Goal: Task Accomplishment & Management: Manage account settings

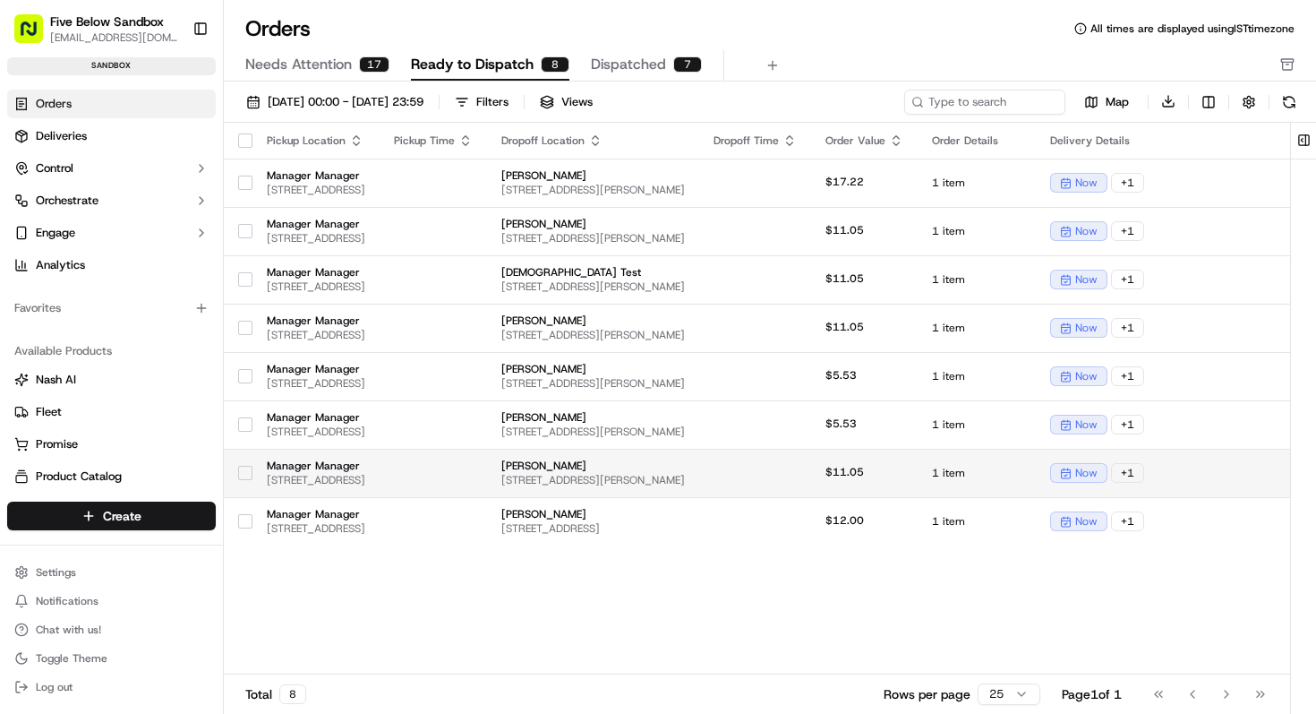
click at [365, 473] on span "[STREET_ADDRESS]" at bounding box center [316, 480] width 98 height 14
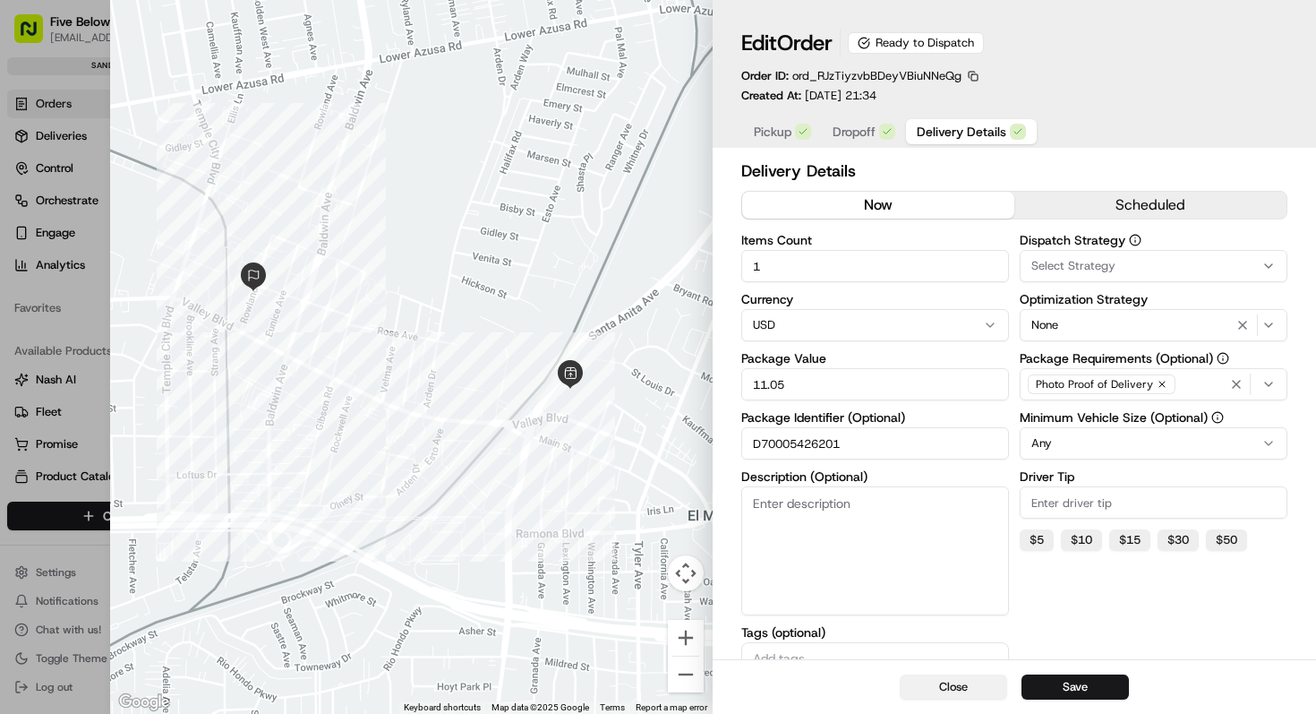
click at [918, 686] on button "Close" at bounding box center [953, 686] width 107 height 25
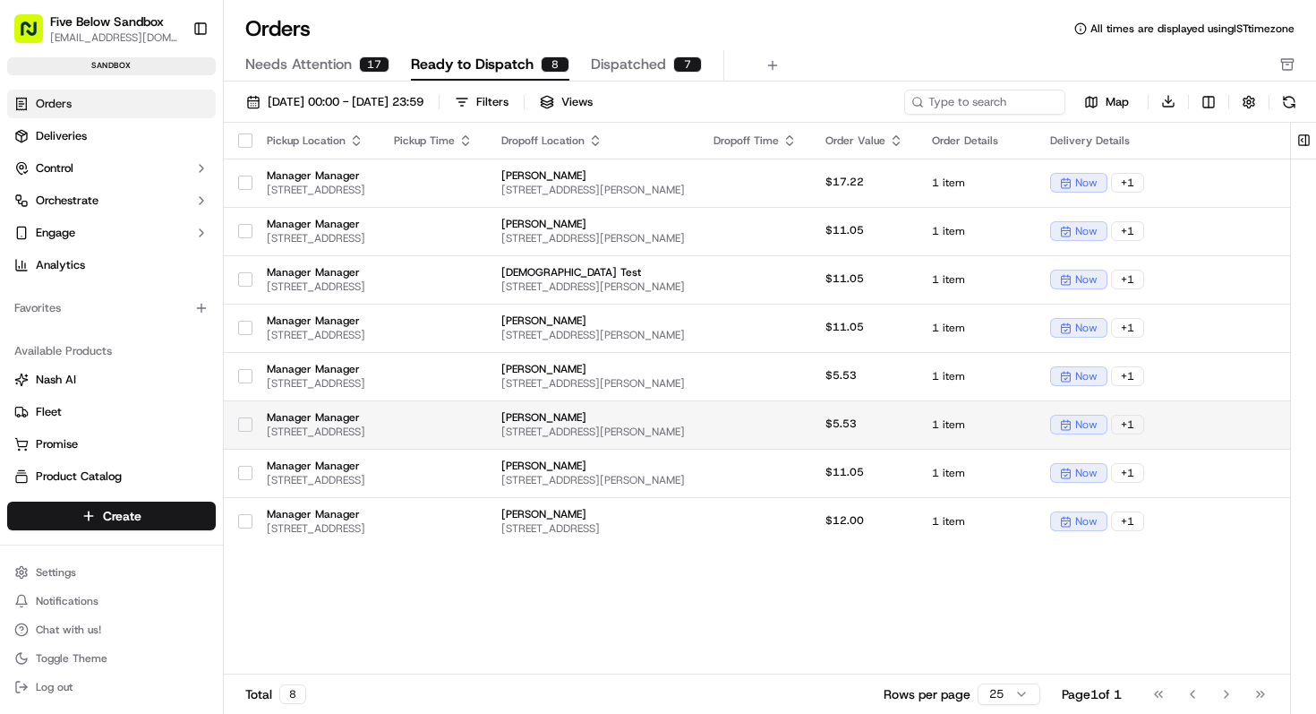
click at [685, 416] on span "[PERSON_NAME]" at bounding box center [593, 417] width 184 height 14
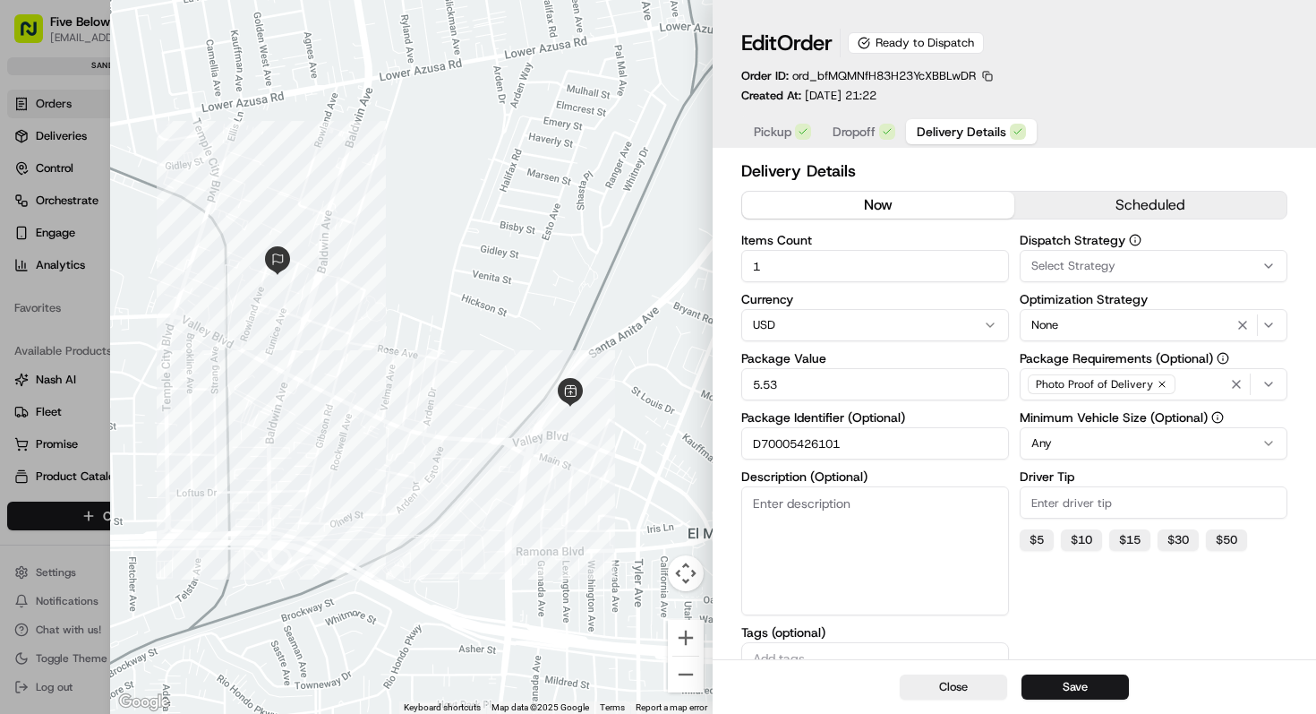
click at [792, 447] on input "D70005426101" at bounding box center [875, 443] width 268 height 32
click at [948, 686] on button "Close" at bounding box center [953, 686] width 107 height 25
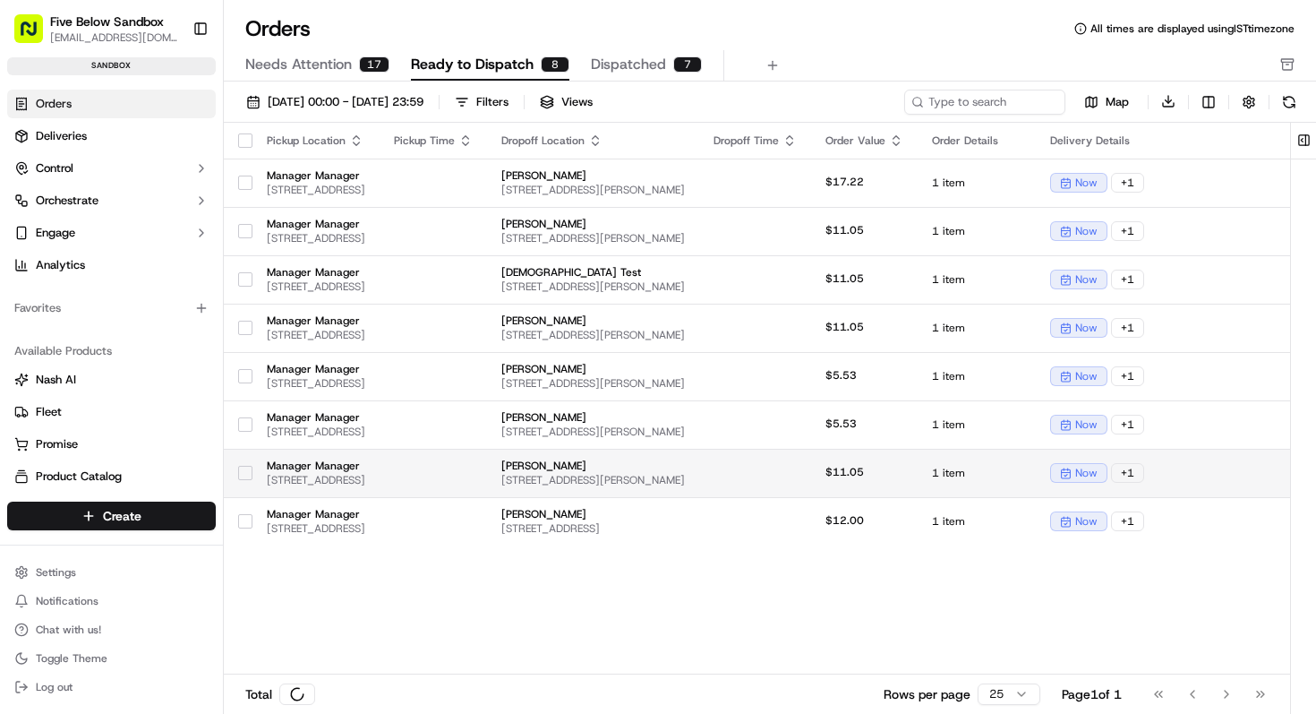
click at [699, 487] on td "[PERSON_NAME] [STREET_ADDRESS][PERSON_NAME]" at bounding box center [593, 473] width 212 height 48
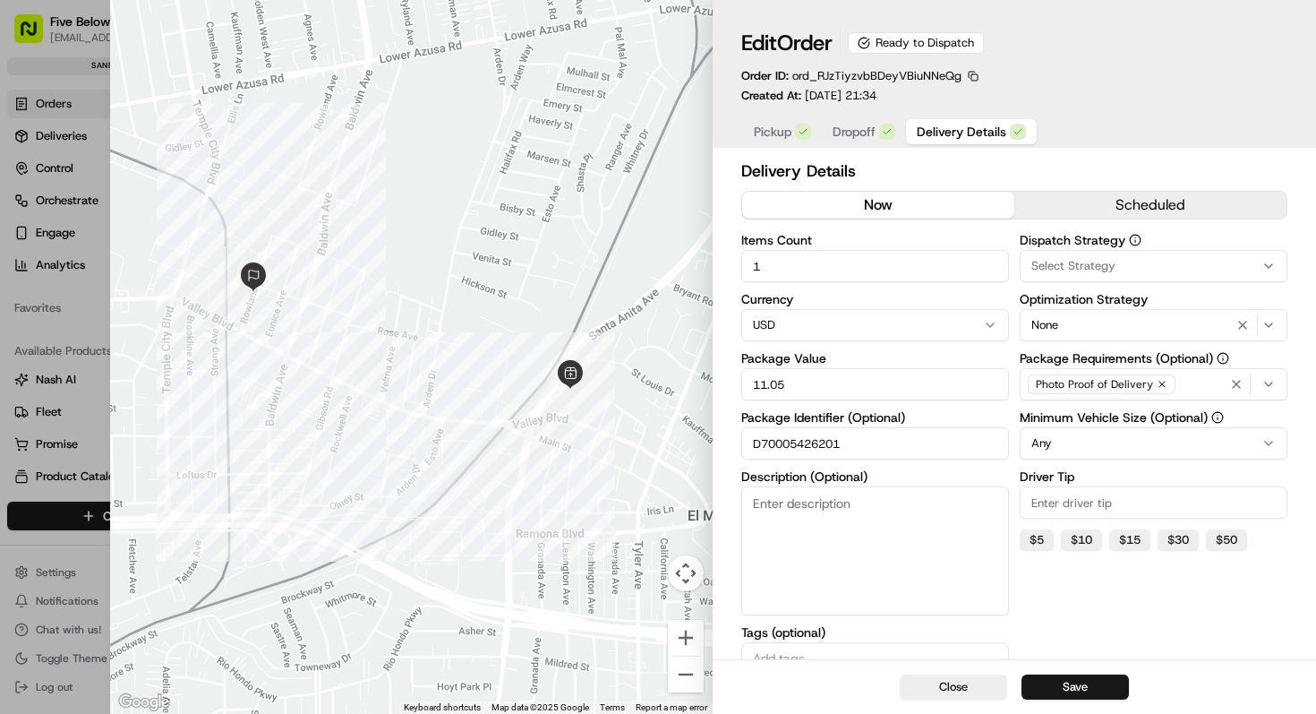
click at [810, 439] on input "D70005426201" at bounding box center [875, 443] width 268 height 32
click at [928, 676] on button "Close" at bounding box center [953, 686] width 107 height 25
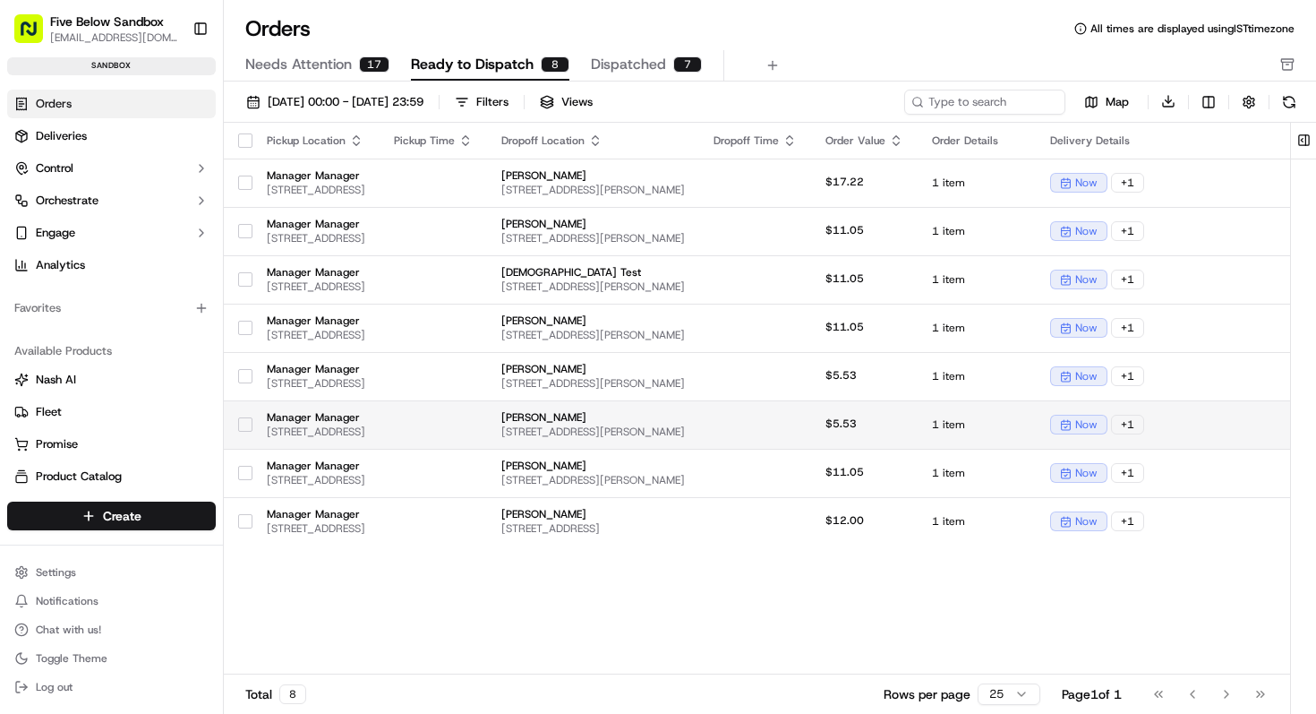
click at [685, 423] on span "[PERSON_NAME]" at bounding box center [593, 417] width 184 height 14
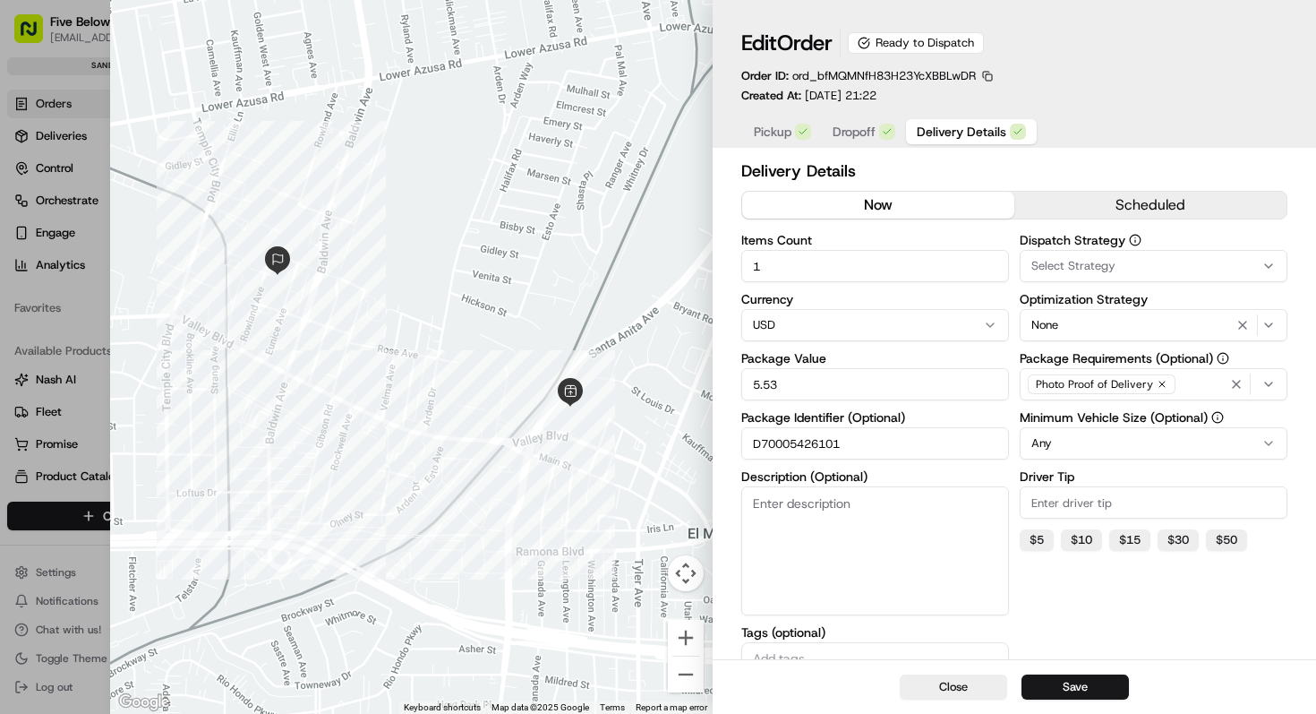
click at [809, 449] on input "D70005426101" at bounding box center [875, 443] width 268 height 32
click at [934, 688] on button "Close" at bounding box center [953, 686] width 107 height 25
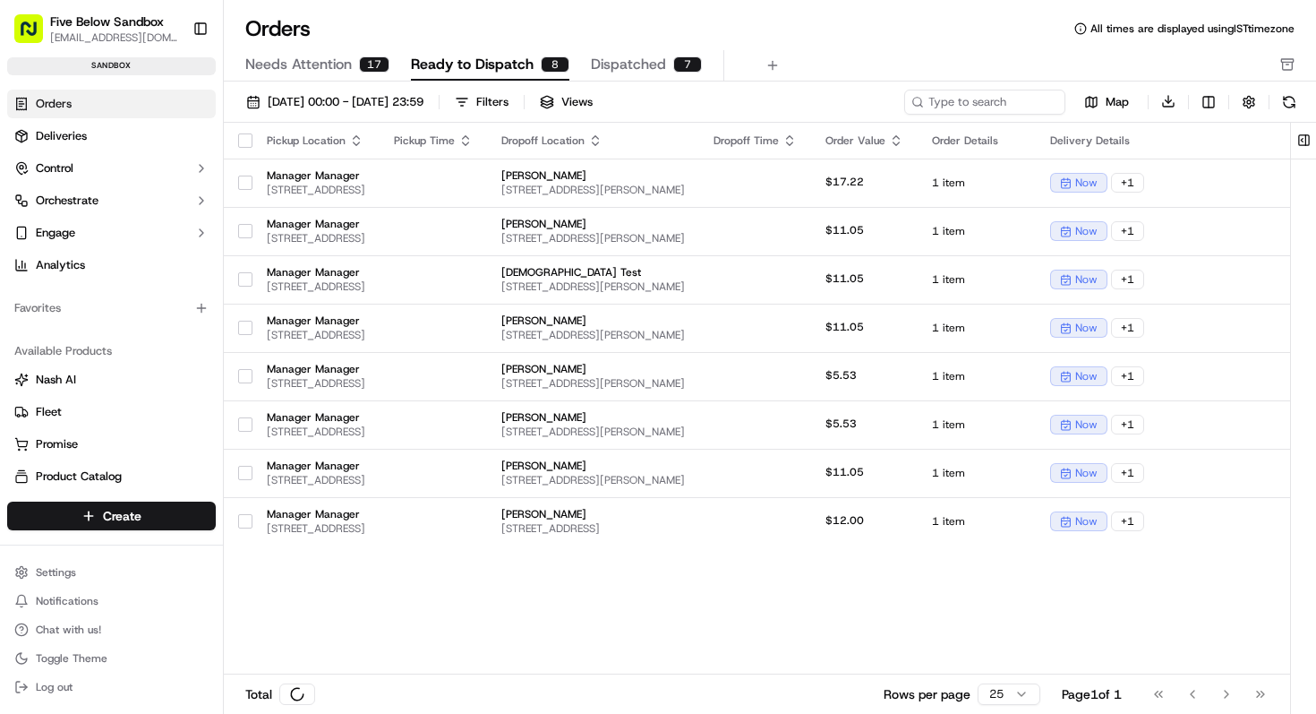
click at [338, 60] on span "Needs Attention" at bounding box center [298, 64] width 107 height 21
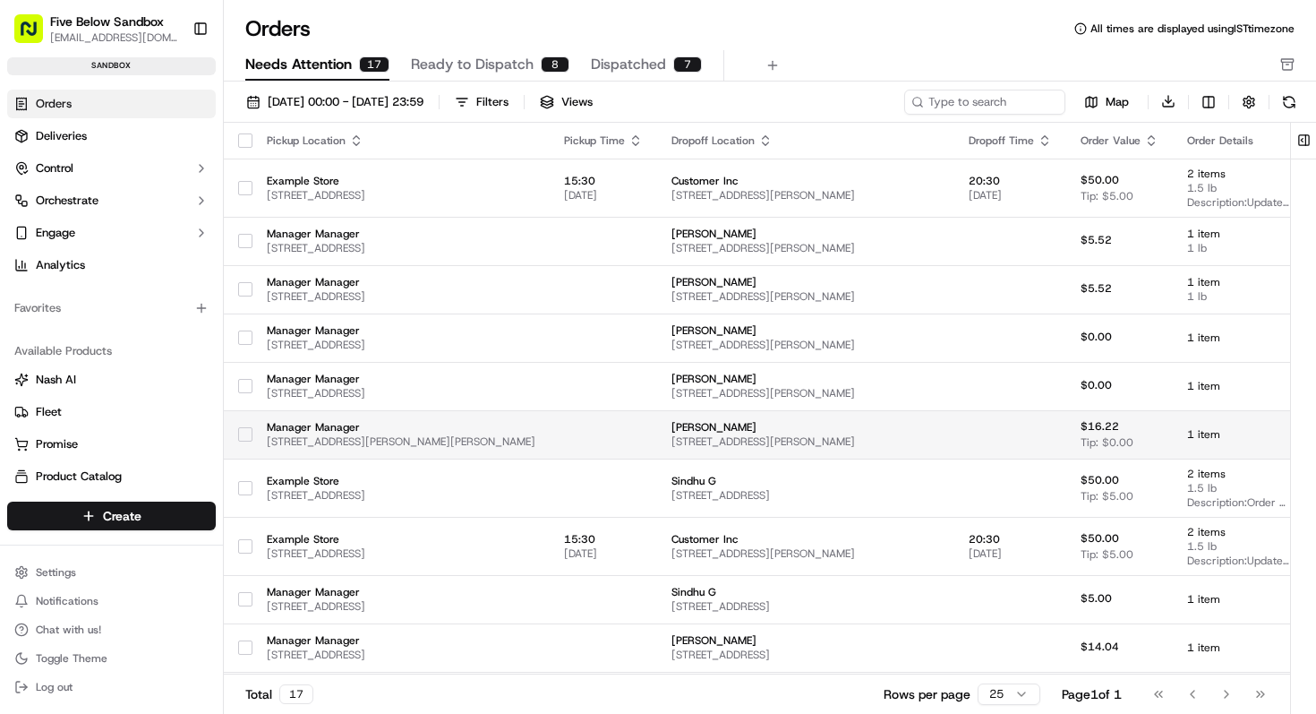
scroll to position [354, 0]
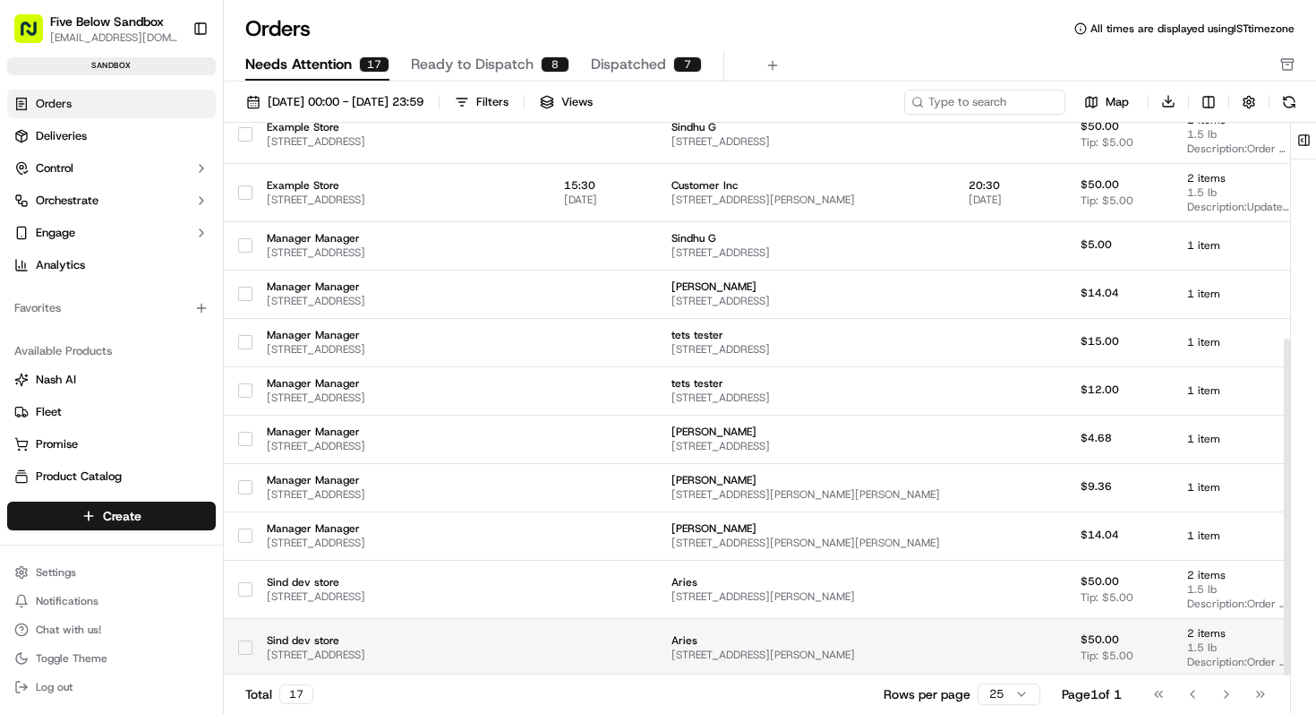
click at [759, 651] on span "[STREET_ADDRESS][PERSON_NAME]" at bounding box center [806, 654] width 269 height 14
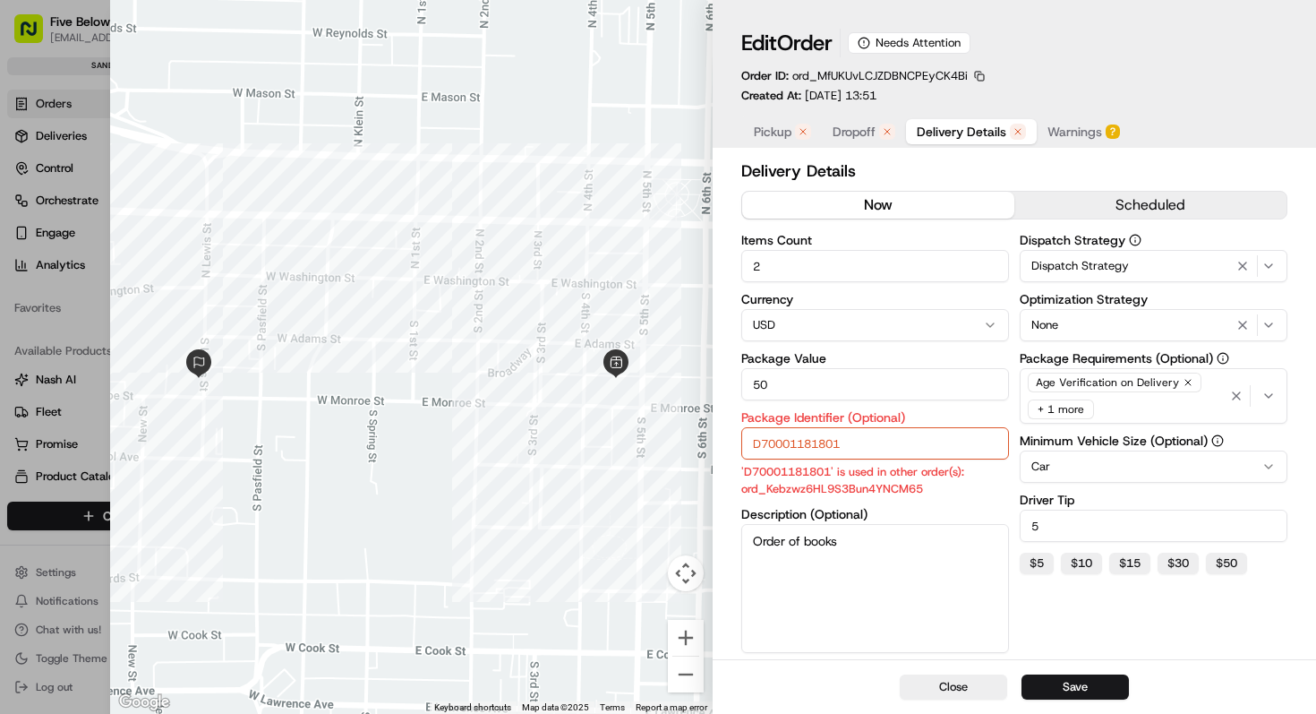
click at [826, 449] on input "D70001181801" at bounding box center [875, 443] width 268 height 32
paste input "dss_Au6R7C"
type input "D70001181801"
click at [929, 689] on button "Close" at bounding box center [953, 686] width 107 height 25
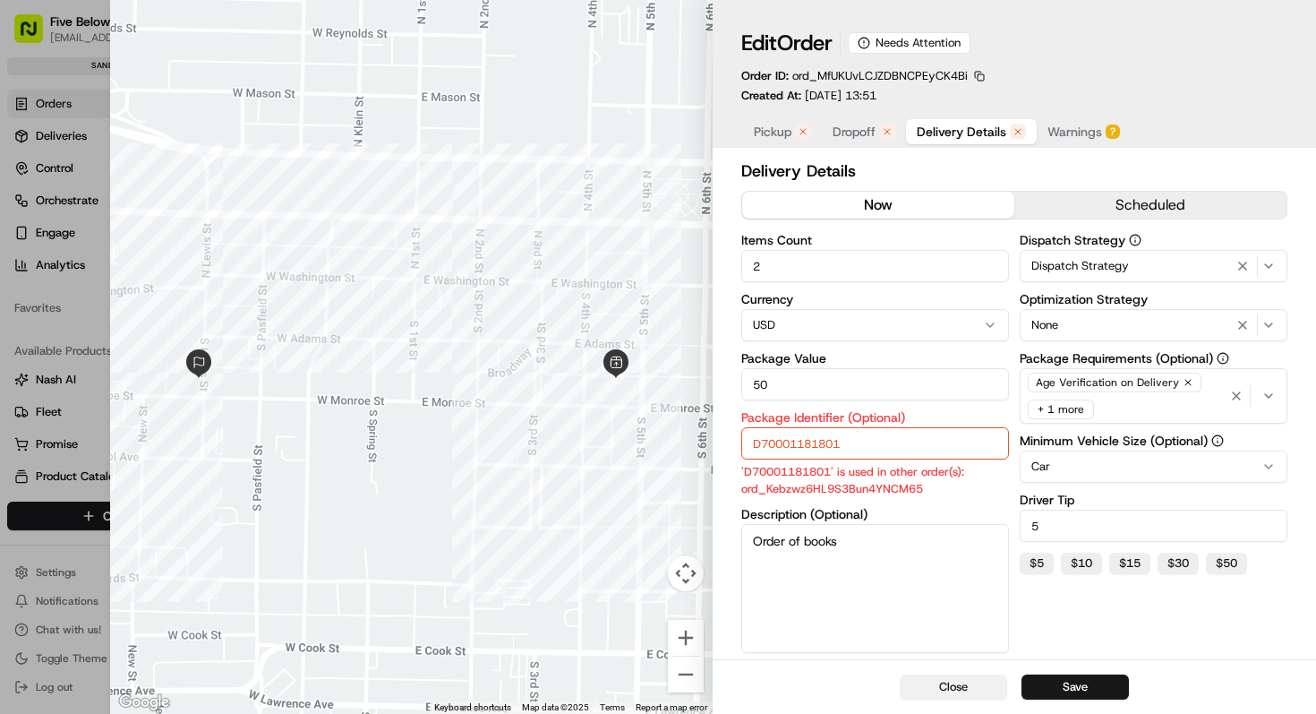
type input "1"
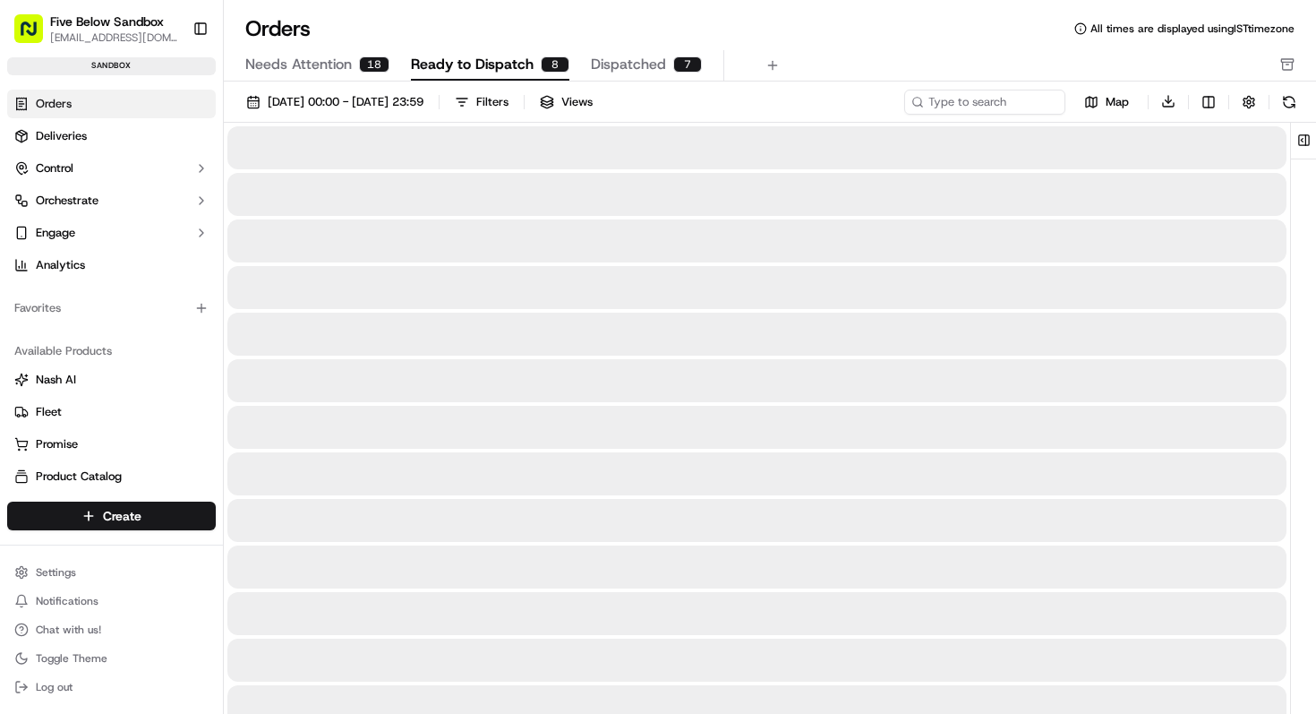
click at [456, 76] on button "Ready to Dispatch 8" at bounding box center [490, 65] width 158 height 30
click at [337, 75] on button "Needs Attention 18" at bounding box center [317, 65] width 144 height 30
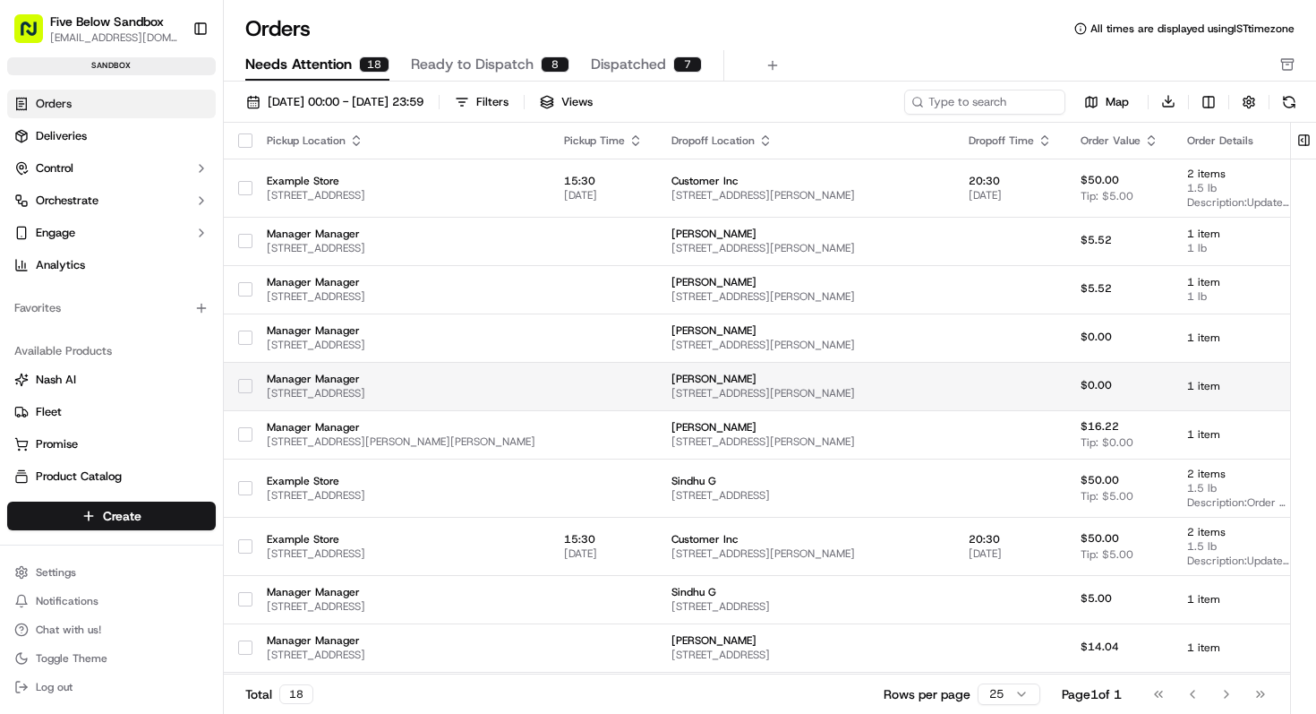
scroll to position [412, 0]
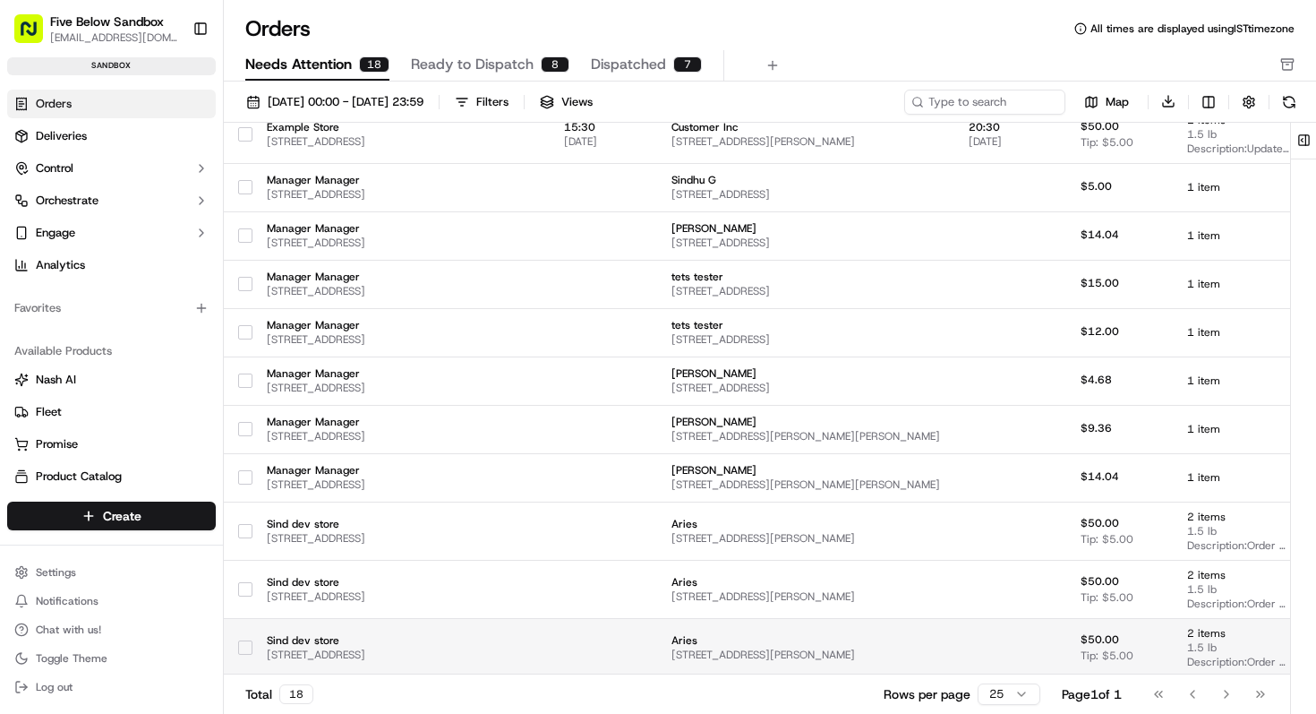
click at [756, 671] on td "Aries [STREET_ADDRESS][PERSON_NAME]" at bounding box center [805, 647] width 297 height 58
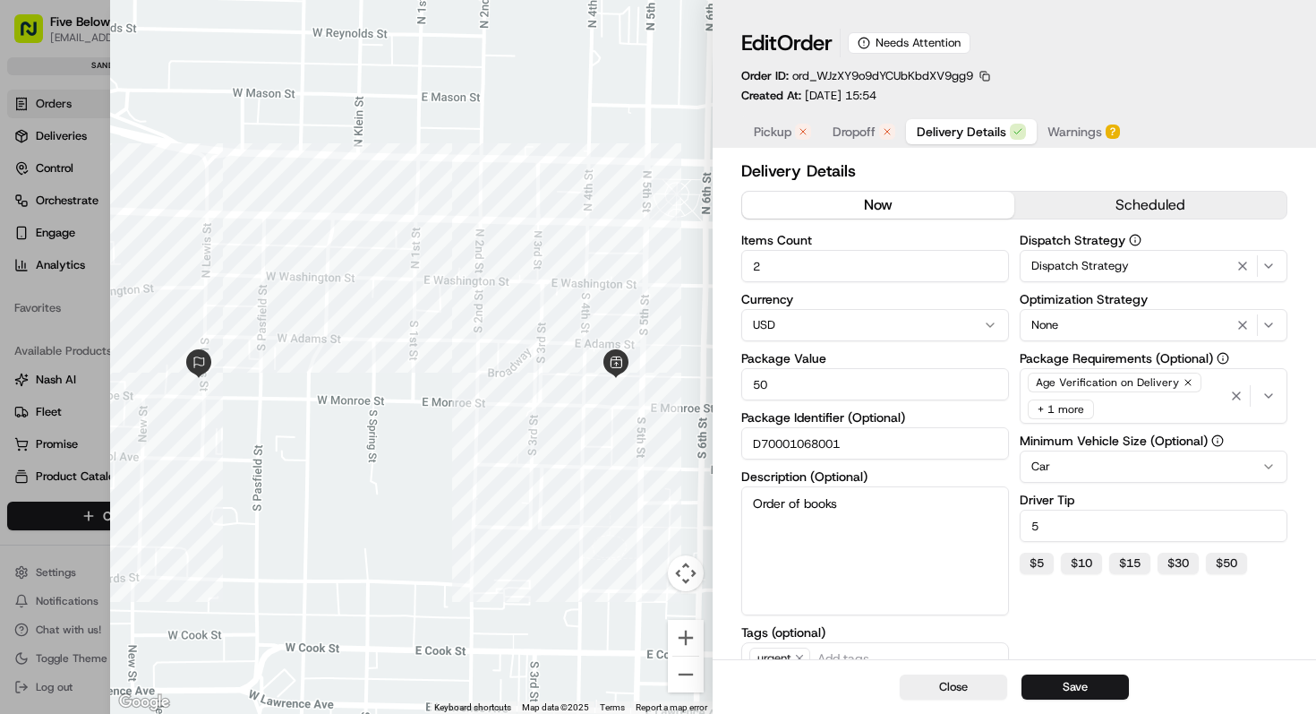
click at [755, 127] on span "Pickup" at bounding box center [773, 132] width 38 height 18
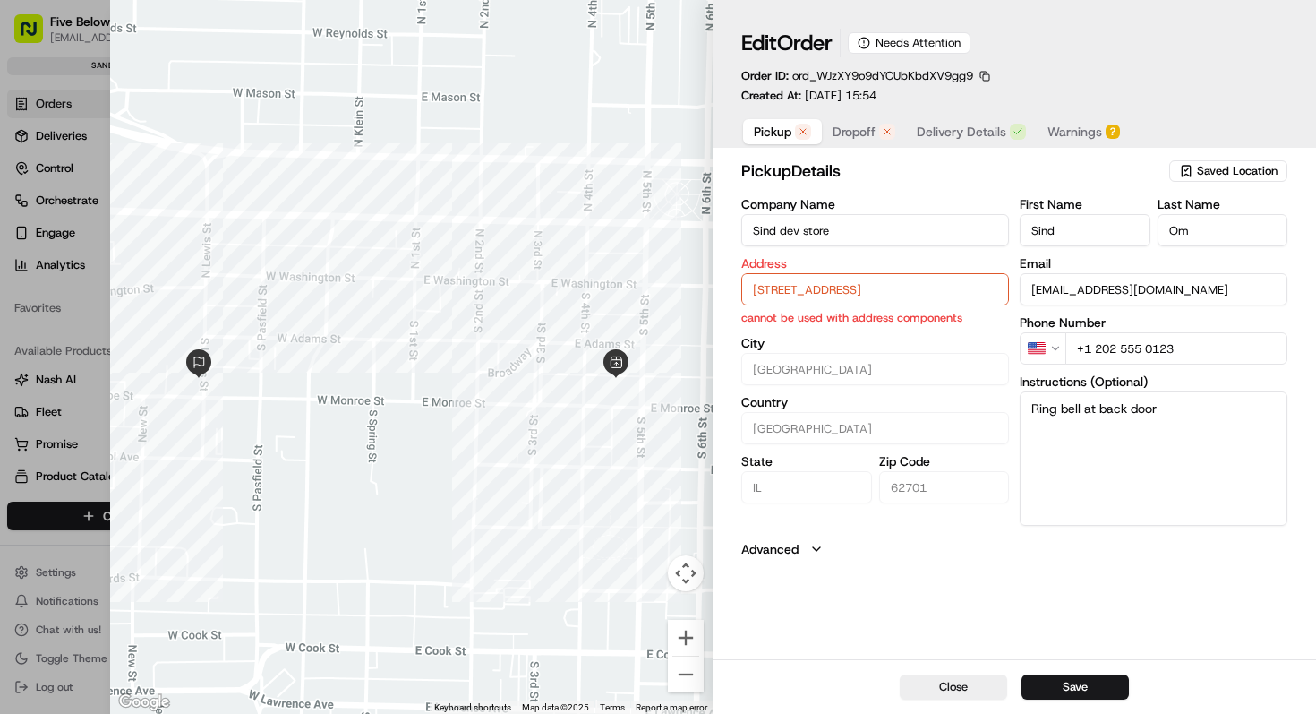
click at [784, 281] on input "[STREET_ADDRESS]" at bounding box center [875, 289] width 268 height 32
click at [792, 341] on div "[STREET_ADDRESS]" at bounding box center [876, 327] width 259 height 27
type input "El Monte"
type input "[GEOGRAPHIC_DATA]"
type input "CA"
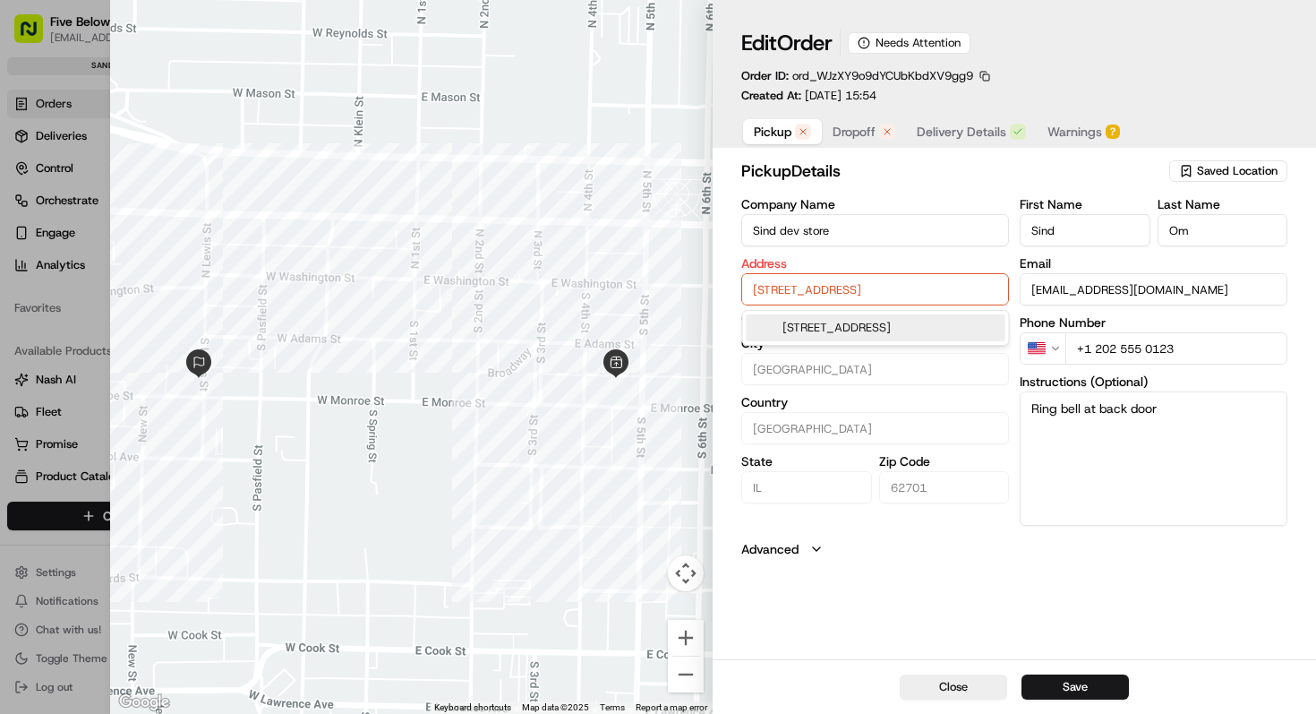
type input "91731"
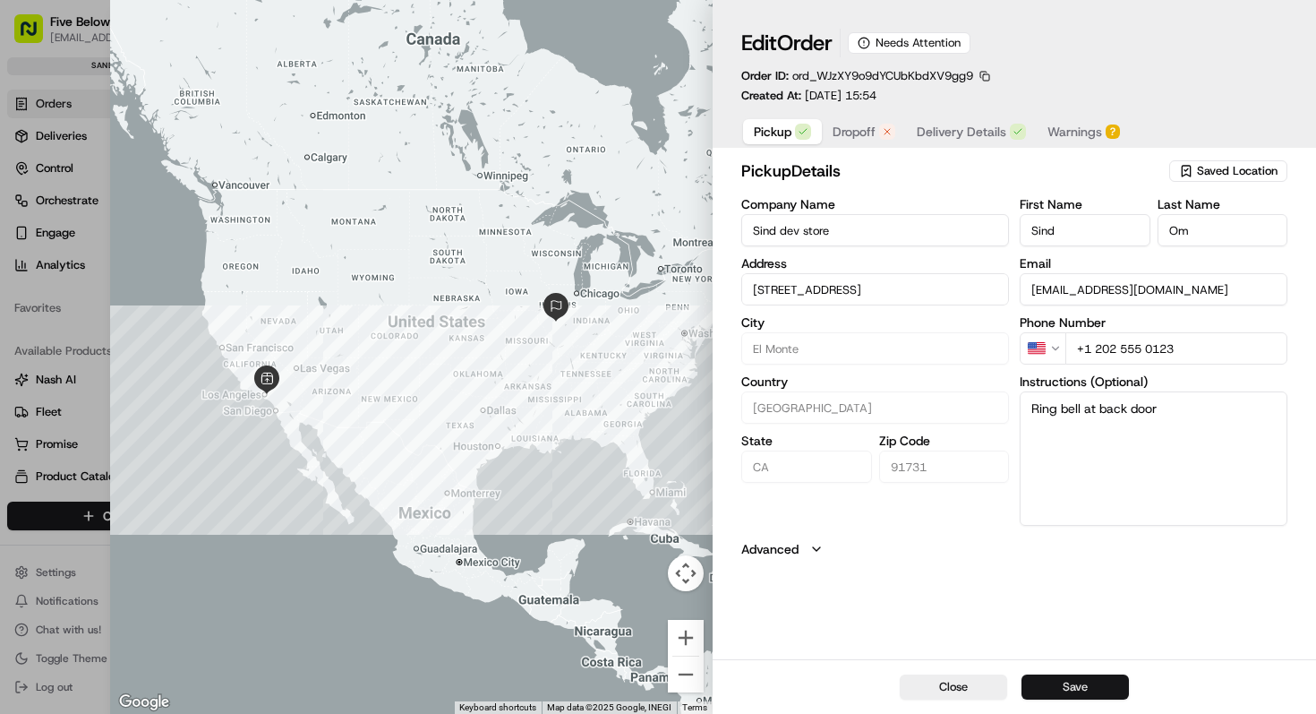
click at [1065, 696] on button "Save" at bounding box center [1075, 686] width 107 height 25
type input "+1"
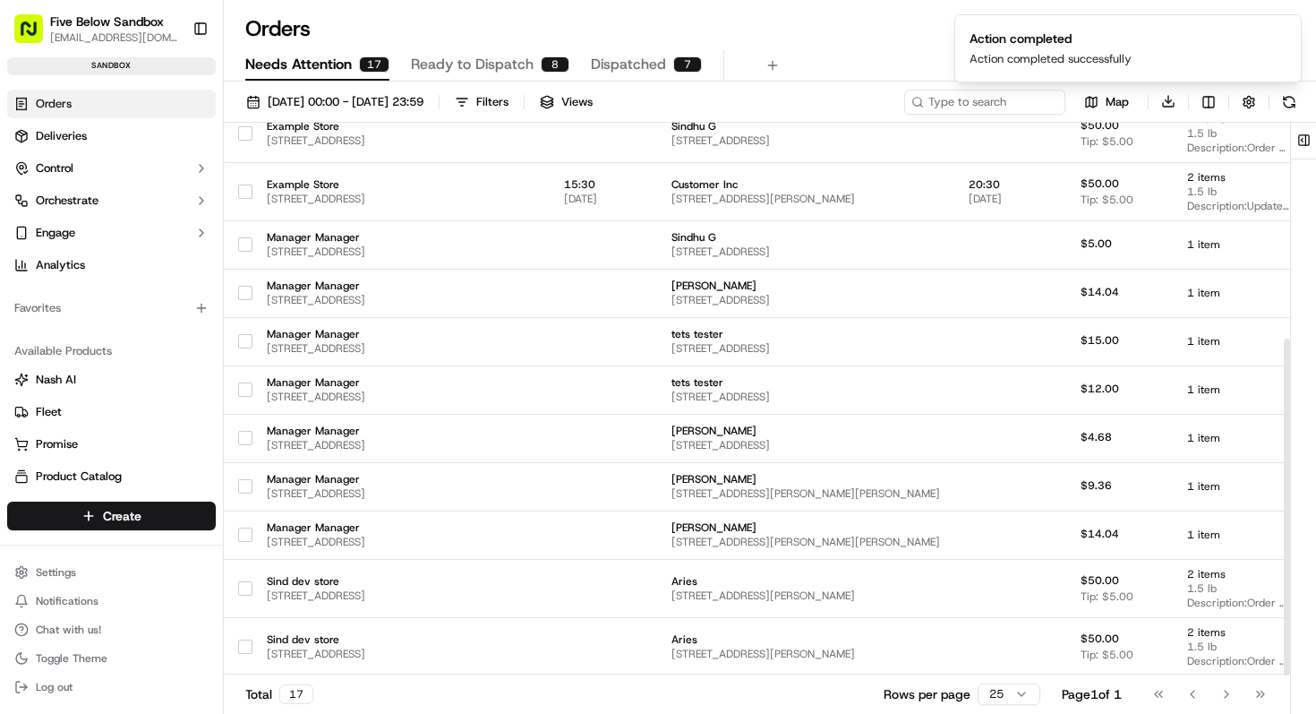
scroll to position [354, 0]
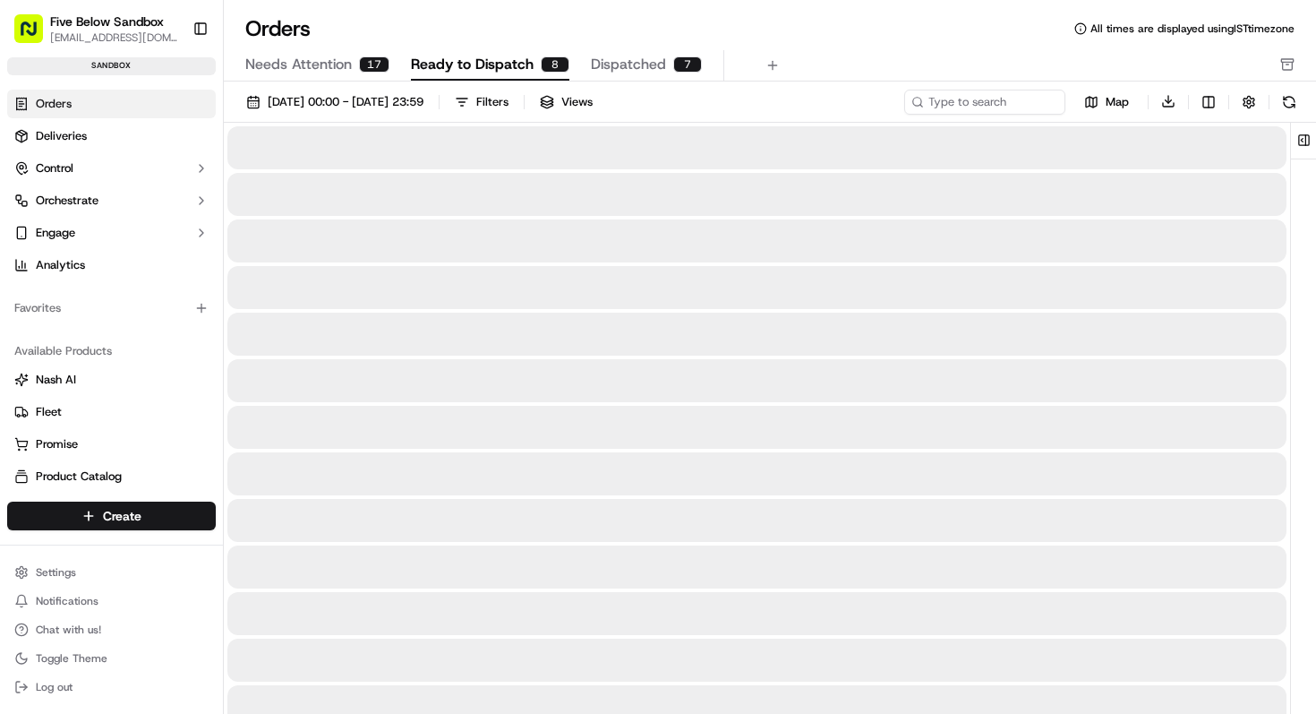
click at [497, 69] on span "Ready to Dispatch" at bounding box center [472, 64] width 123 height 21
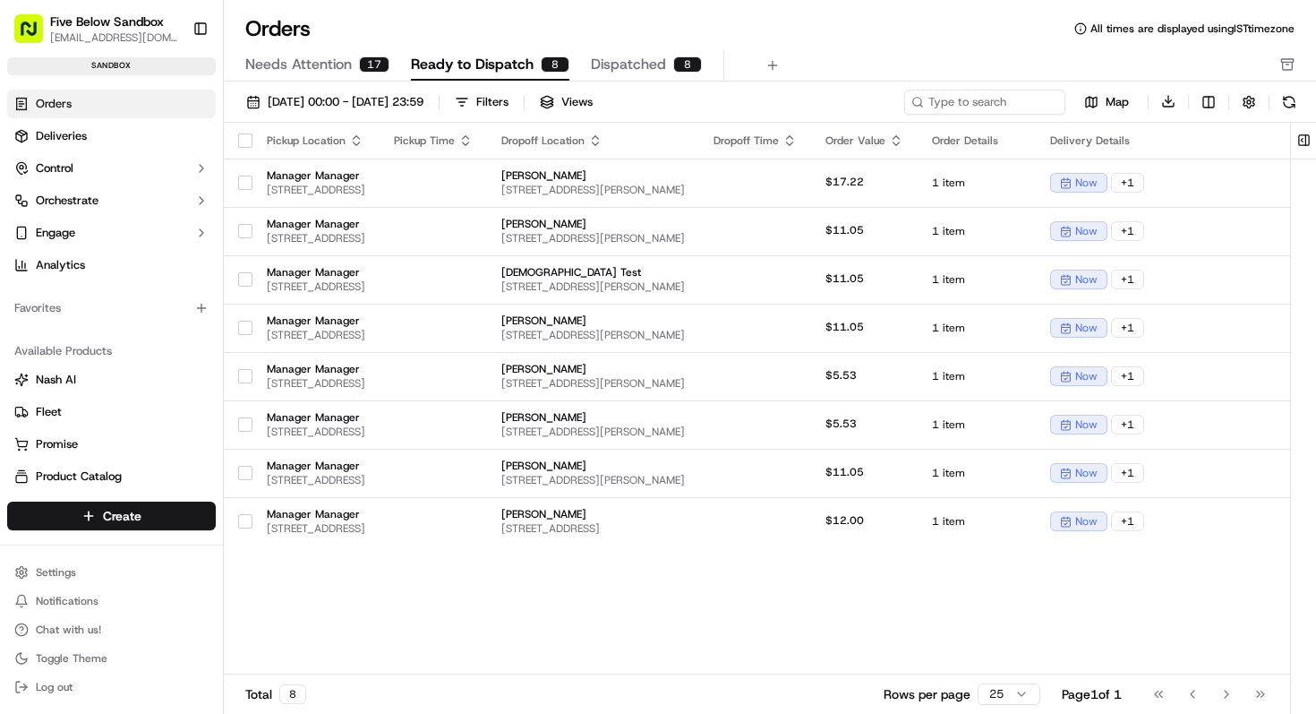
click at [644, 51] on button "Dispatched 8" at bounding box center [646, 65] width 111 height 30
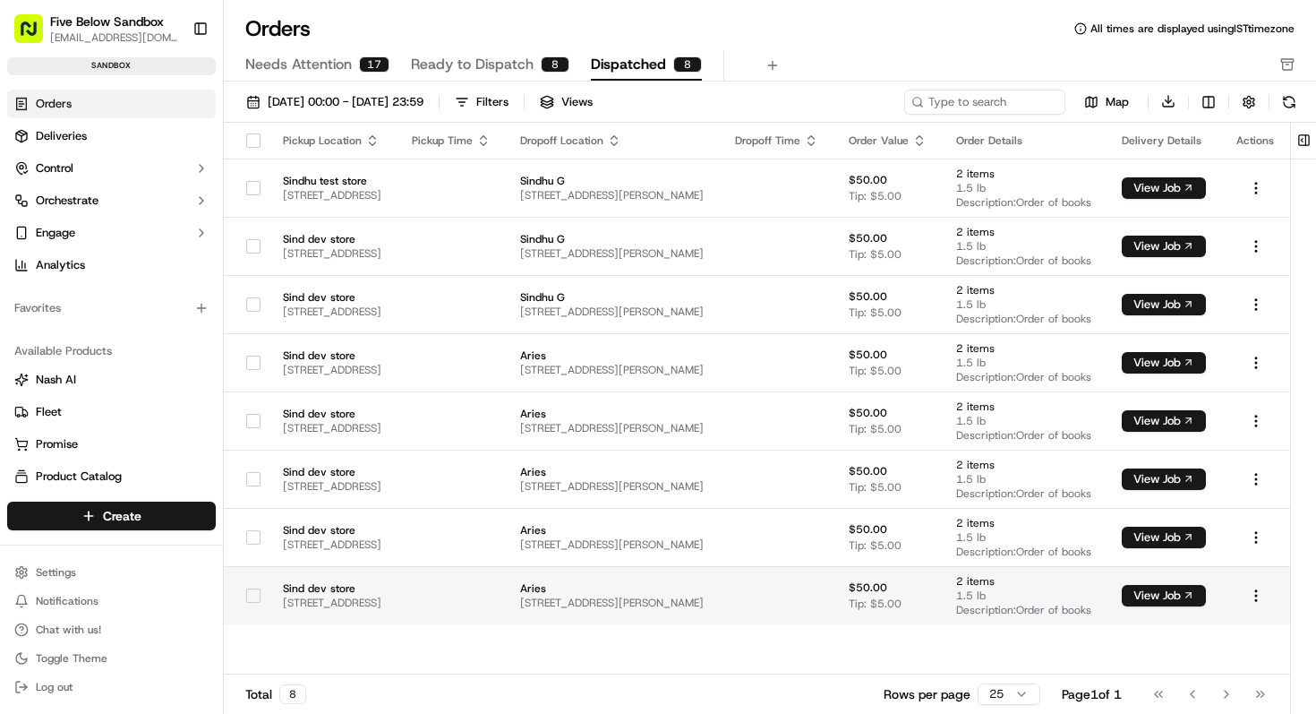
click at [679, 606] on span "[STREET_ADDRESS][PERSON_NAME]" at bounding box center [613, 602] width 186 height 14
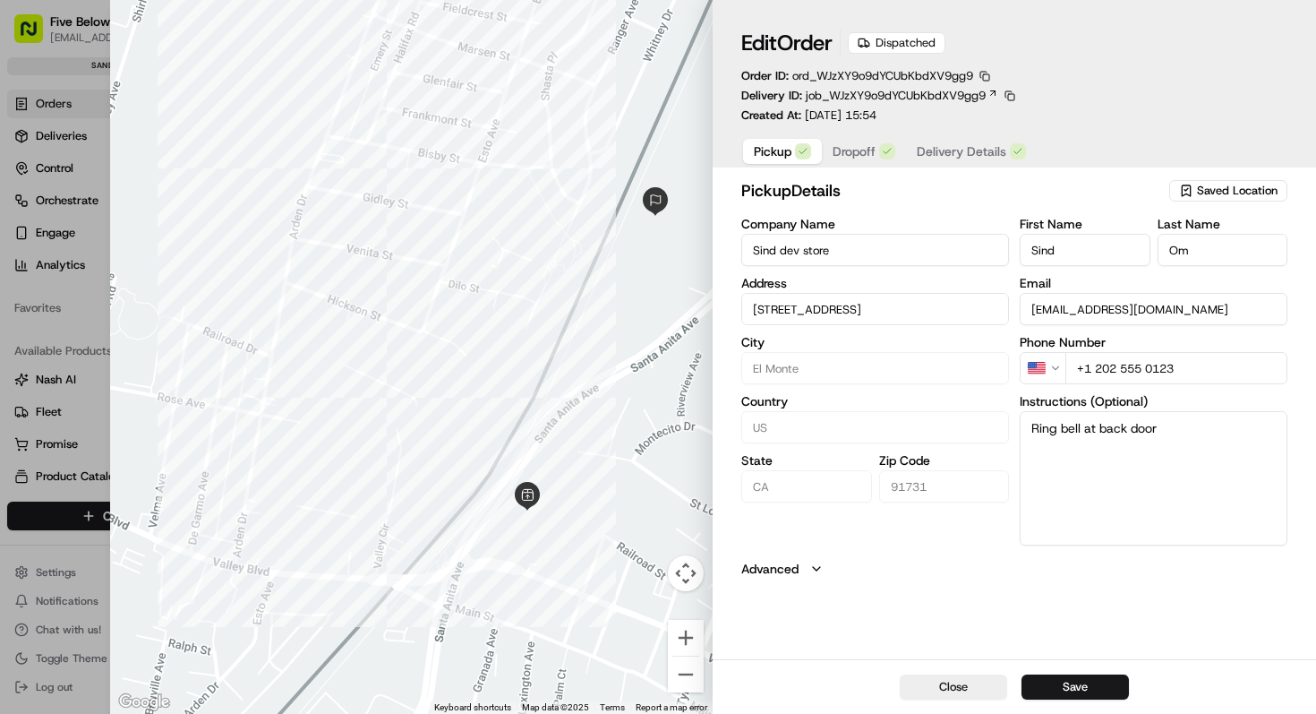
click at [950, 156] on span "Delivery Details" at bounding box center [962, 151] width 90 height 18
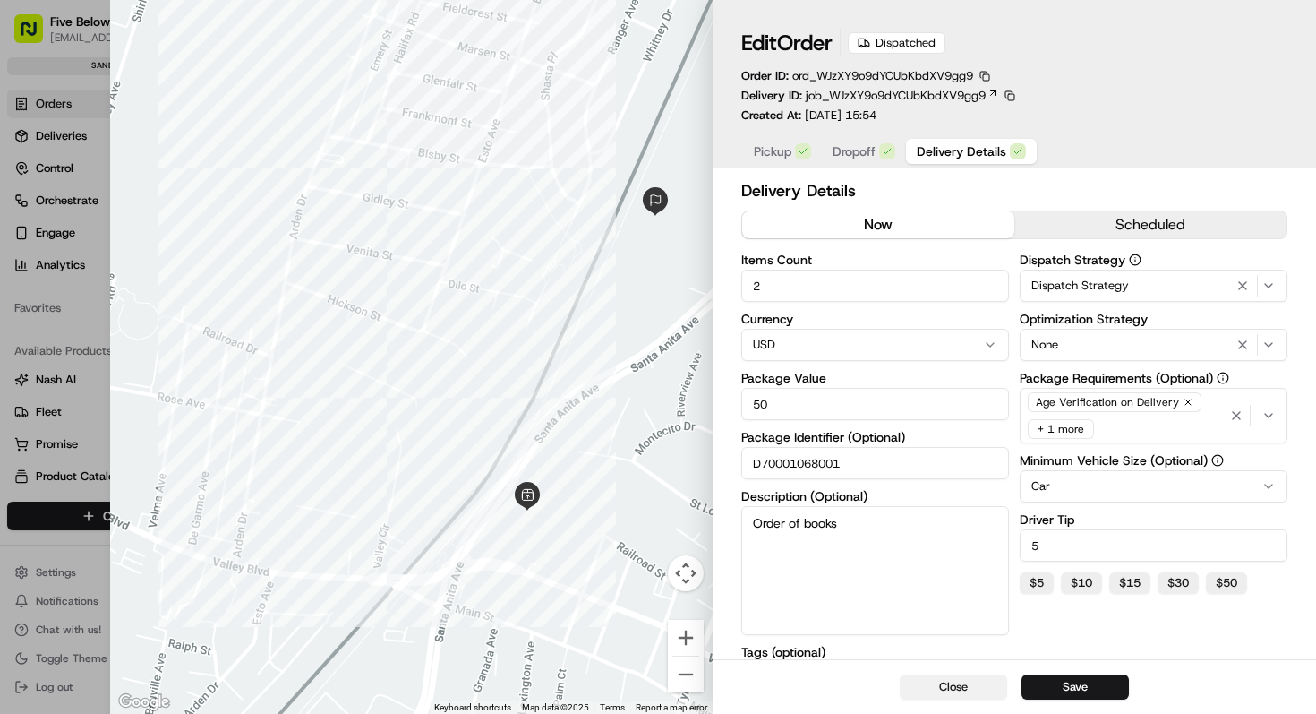
click at [932, 688] on button "Close" at bounding box center [953, 686] width 107 height 25
type input "1"
